Goal: Task Accomplishment & Management: Use online tool/utility

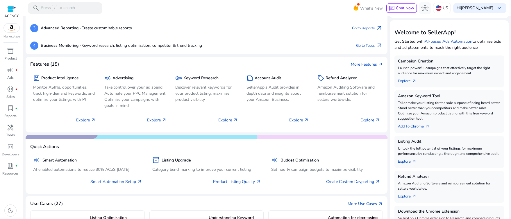
scroll to position [107, 0]
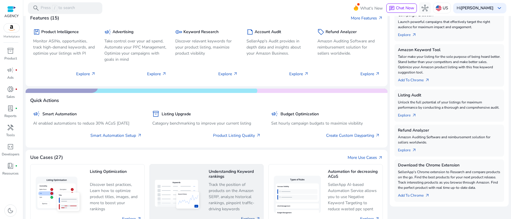
click at [251, 216] on link "Explore arrow_outward" at bounding box center [250, 219] width 19 height 6
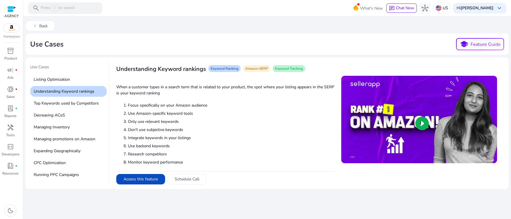
scroll to position [4, 0]
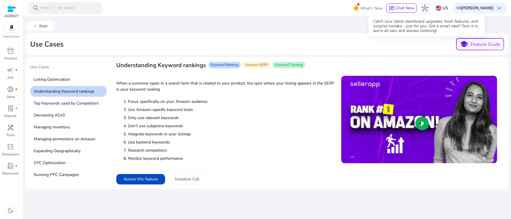
click at [383, 8] on span "What's New" at bounding box center [371, 8] width 23 height 10
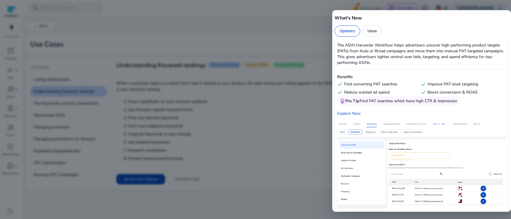
scroll to position [790, 0]
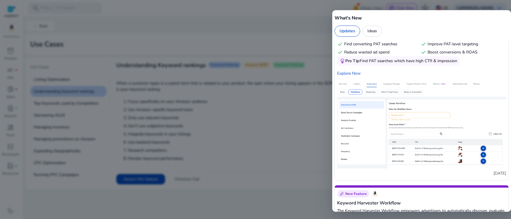
click at [264, 190] on div at bounding box center [255, 109] width 511 height 219
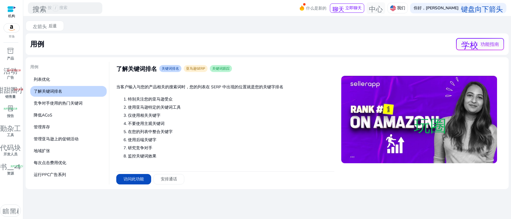
scroll to position [4, 0]
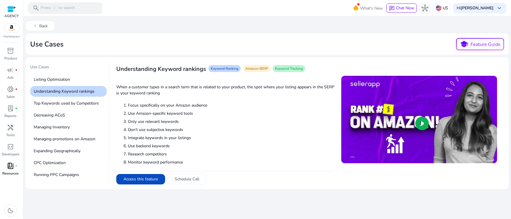
scroll to position [3, 0]
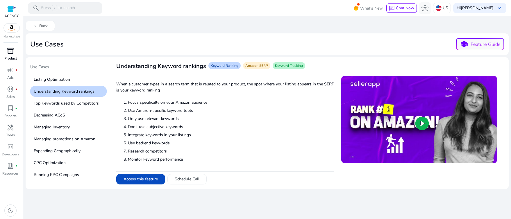
click at [10, 56] on p "Product" at bounding box center [10, 58] width 13 height 5
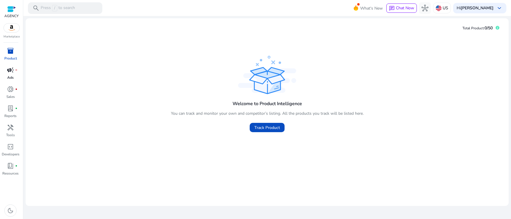
click at [8, 75] on p "Ads" at bounding box center [10, 77] width 6 height 5
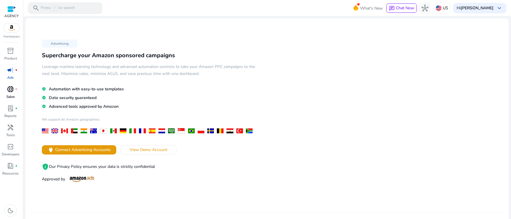
click at [12, 86] on span "donut_small" at bounding box center [10, 89] width 7 height 7
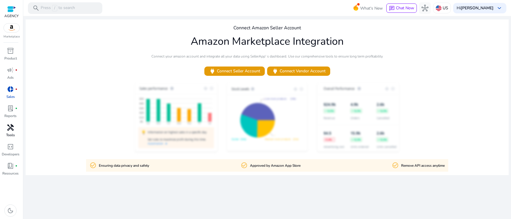
click at [15, 123] on div "handyman" at bounding box center [10, 127] width 16 height 9
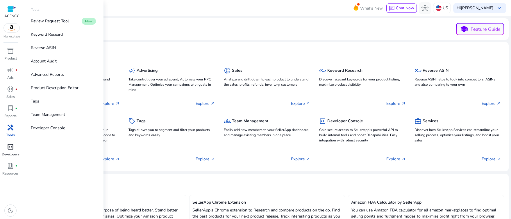
click at [9, 143] on span "code_blocks" at bounding box center [10, 146] width 7 height 7
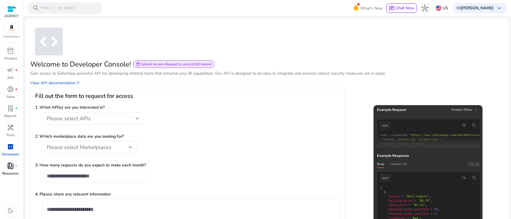
click at [10, 163] on span "book_4" at bounding box center [10, 166] width 7 height 7
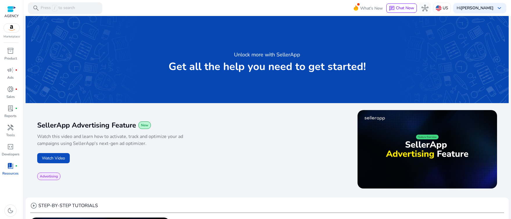
click at [16, 10] on div at bounding box center [11, 9] width 14 height 9
click at [14, 9] on div at bounding box center [11, 9] width 9 height 7
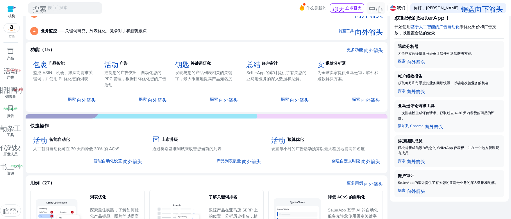
scroll to position [86, 0]
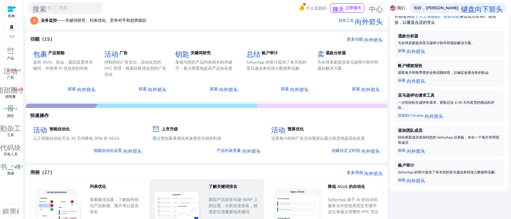
click at [229, 197] on font "跟踪产品在亚马逊 SERP 上的位置，分析历史排名，精准定位流量驱动关键词" at bounding box center [233, 206] width 49 height 18
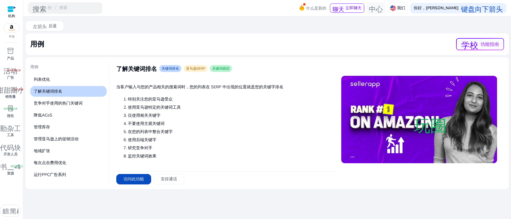
scroll to position [4, 0]
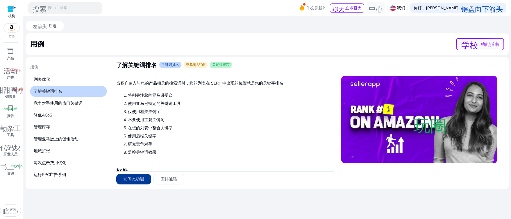
click at [134, 177] on font "访问此功能" at bounding box center [134, 180] width 20 height 6
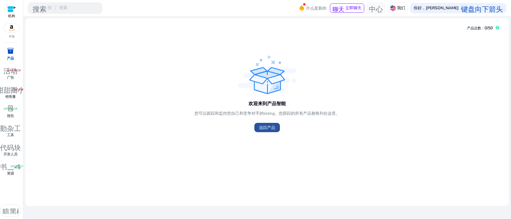
click at [262, 125] on font "追踪产品" at bounding box center [267, 128] width 16 height 6
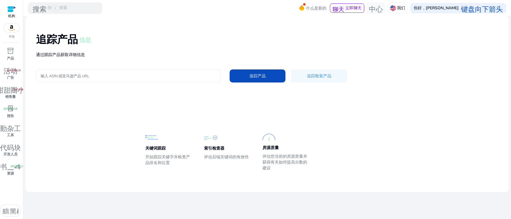
click at [156, 73] on div at bounding box center [129, 76] width 176 height 13
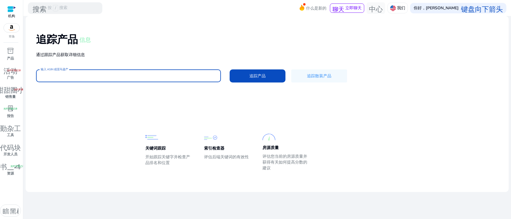
click at [179, 73] on input "输入 ASIN 或亚马逊产品 URL" at bounding box center [129, 76] width 176 height 6
